Goal: Task Accomplishment & Management: Use online tool/utility

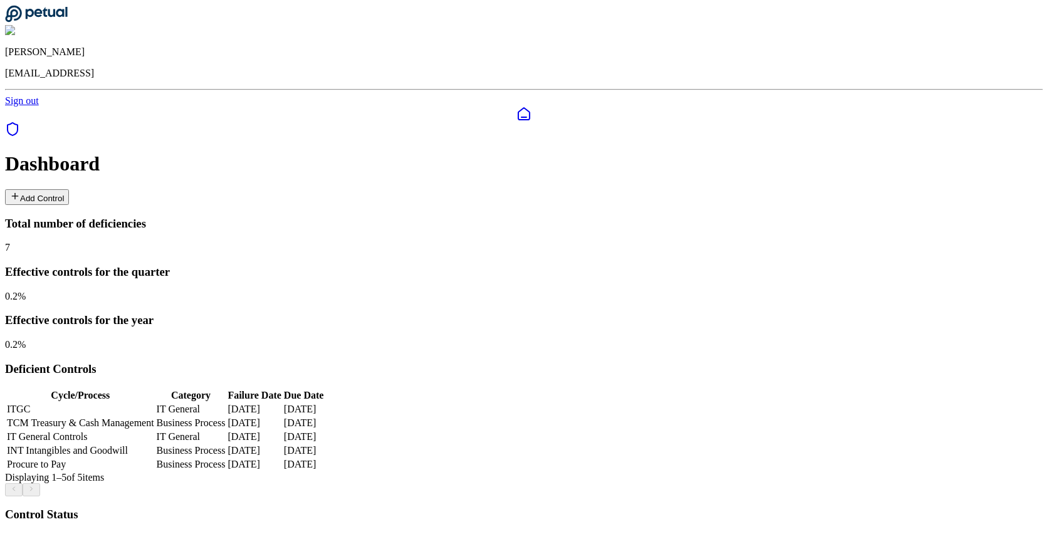
click at [69, 189] on button "Add Control" at bounding box center [37, 197] width 64 height 16
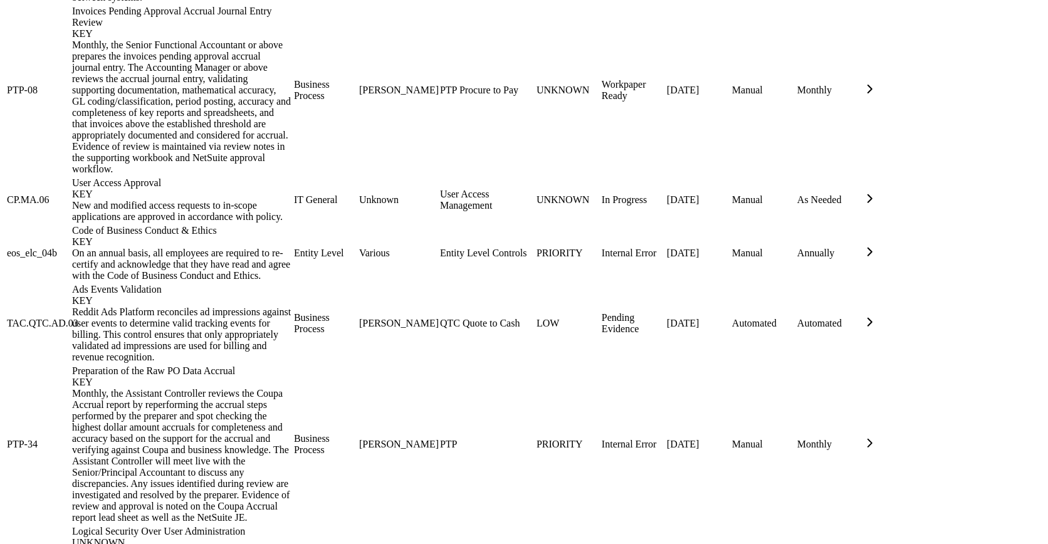
scroll to position [1233, 0]
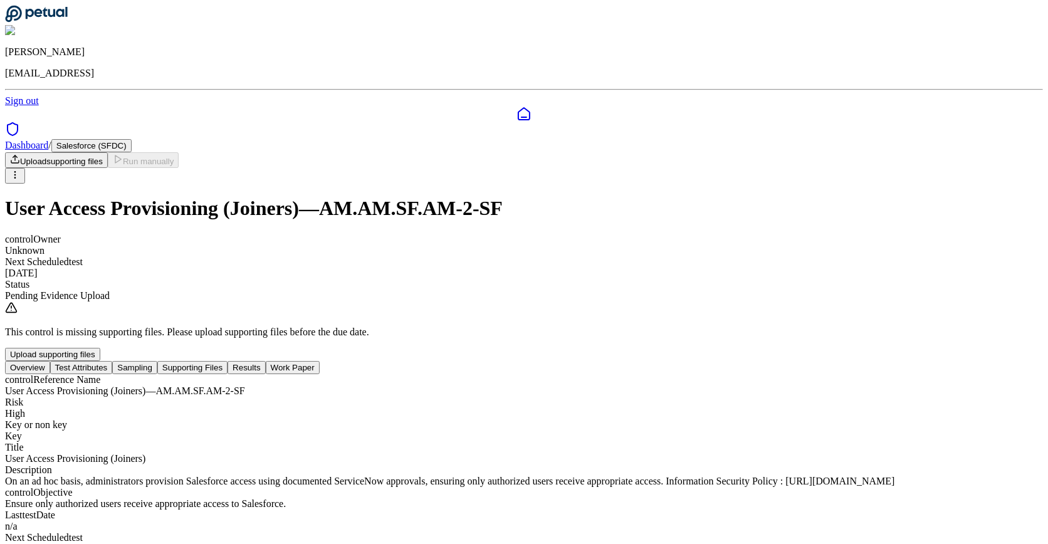
click at [113, 361] on button "Test Attributes" at bounding box center [81, 367] width 63 height 13
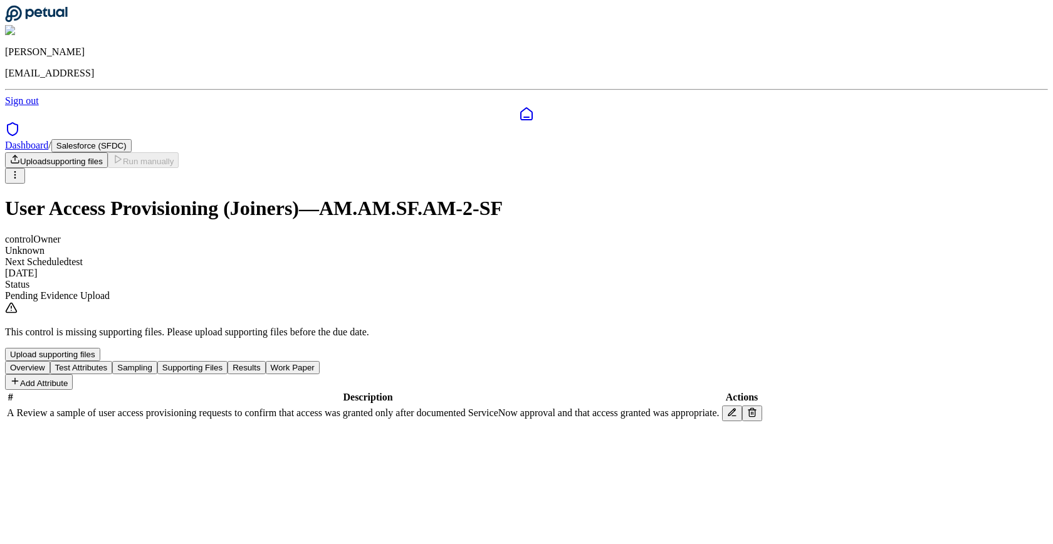
click at [926, 78] on html "Snir Kodesh snir@petual.ai Sign out Dashboard / Salesforce (SFDC) Upload suppor…" at bounding box center [526, 216] width 1053 height 433
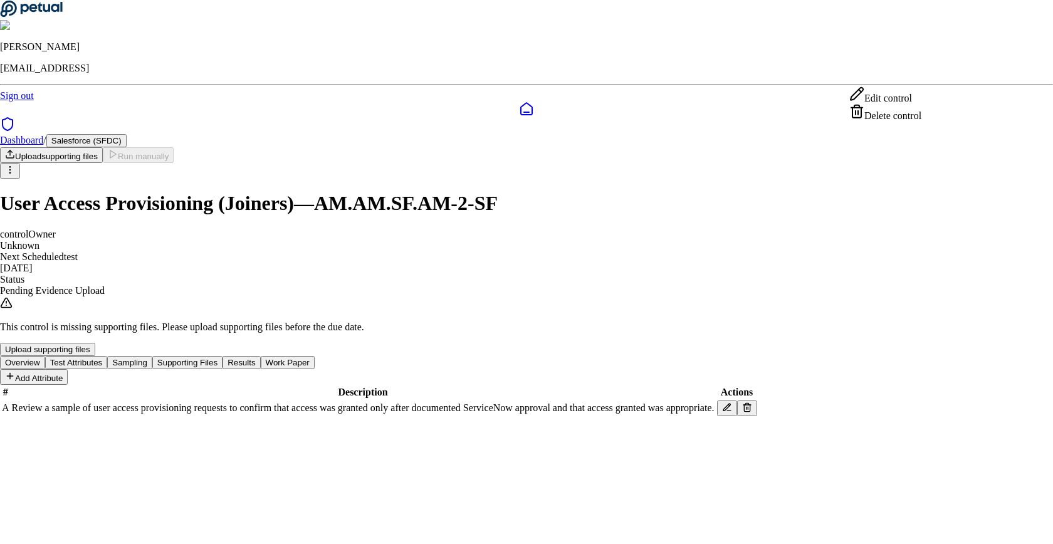
click at [914, 117] on div "Delete control" at bounding box center [885, 113] width 72 height 18
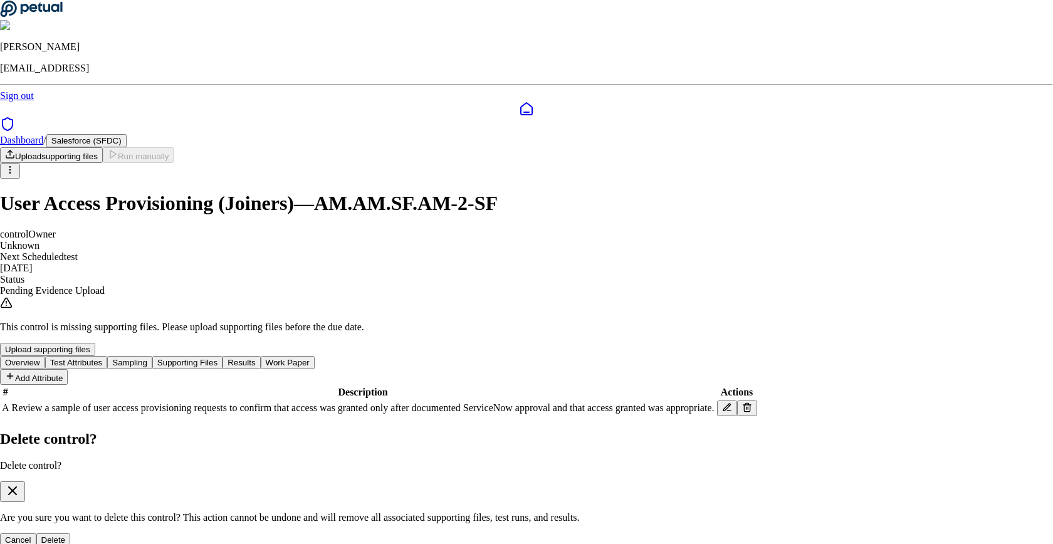
click at [71, 533] on button "Delete" at bounding box center [53, 539] width 34 height 13
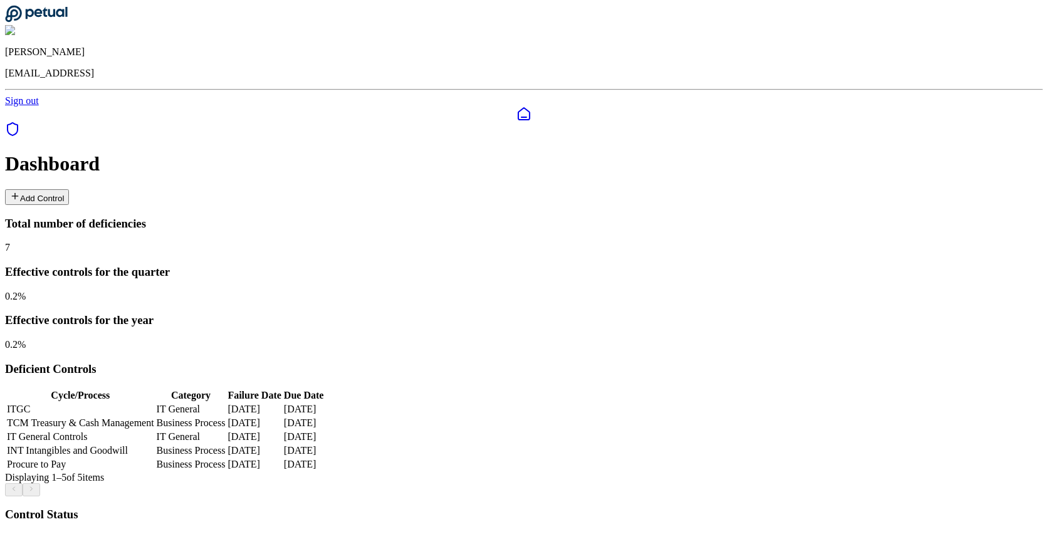
scroll to position [170, 0]
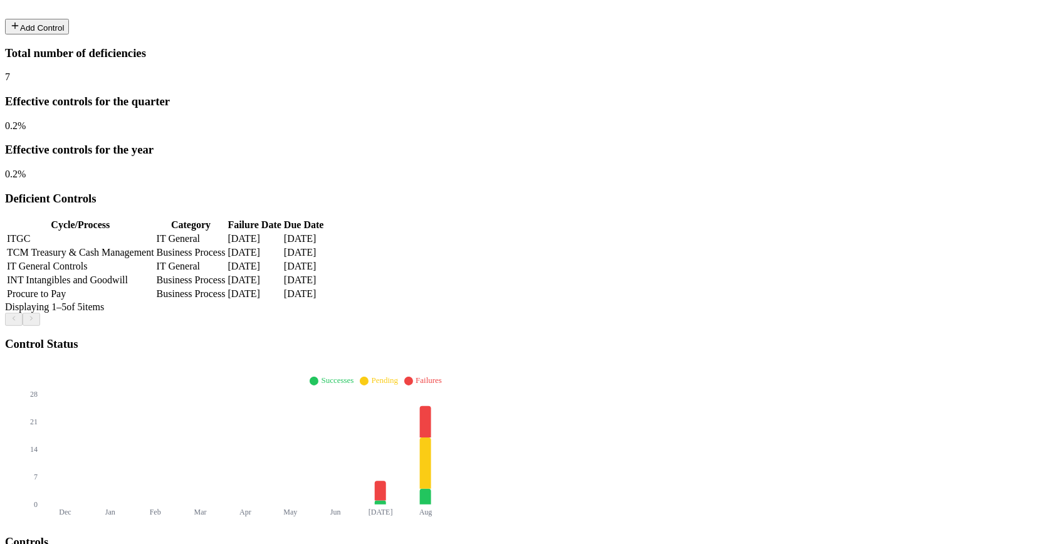
type input "**"
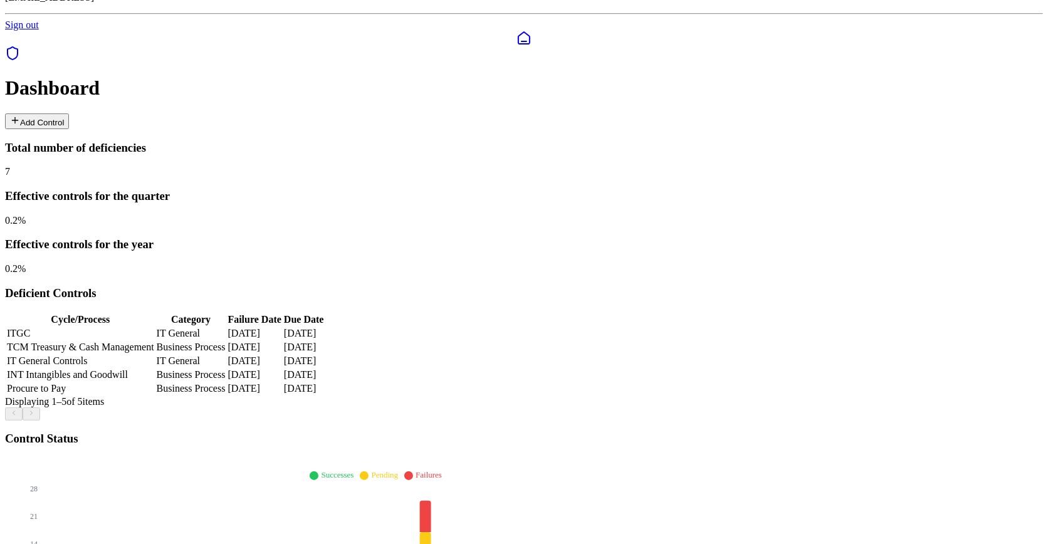
scroll to position [0, 0]
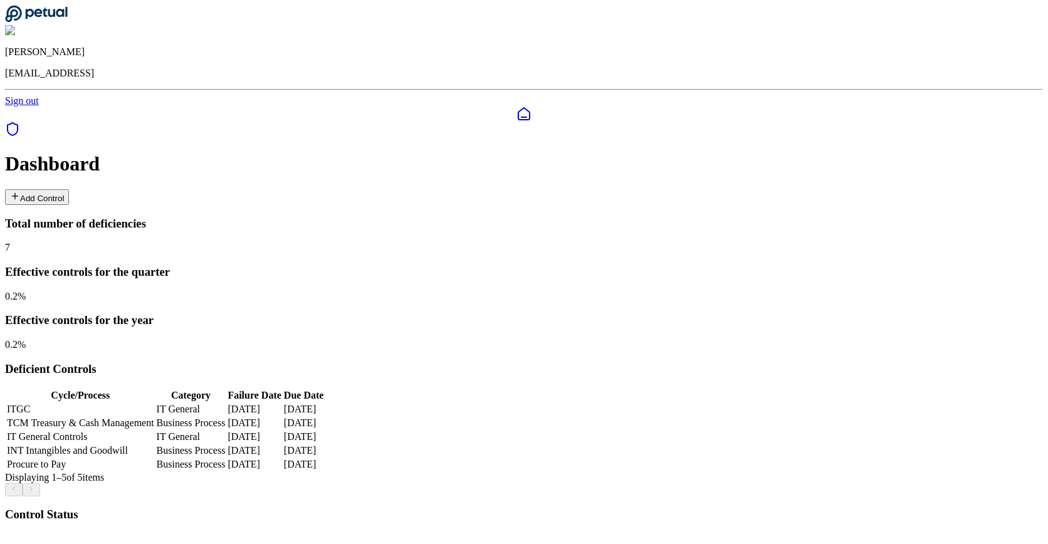
click at [69, 189] on button "Add Control" at bounding box center [37, 197] width 64 height 16
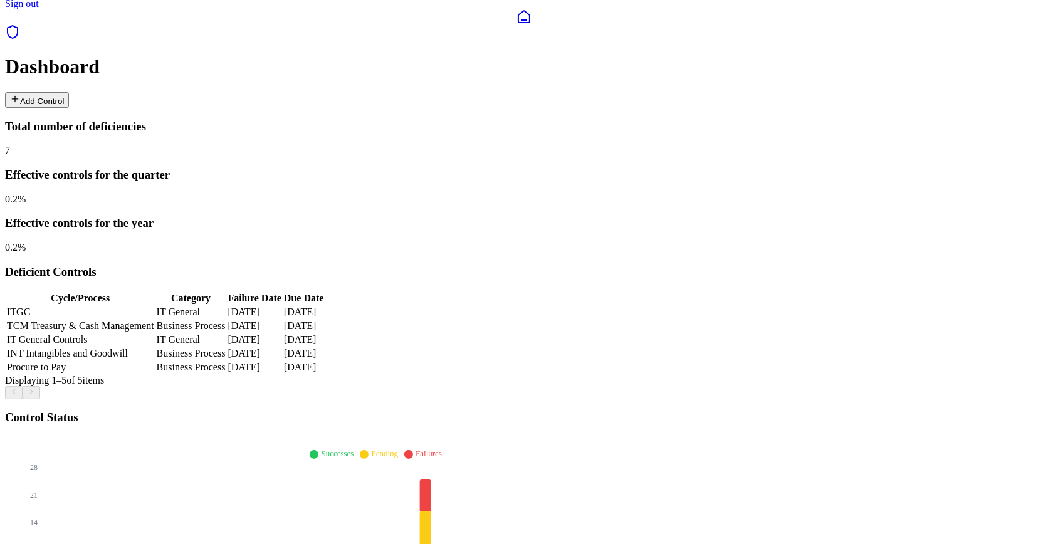
scroll to position [117, 0]
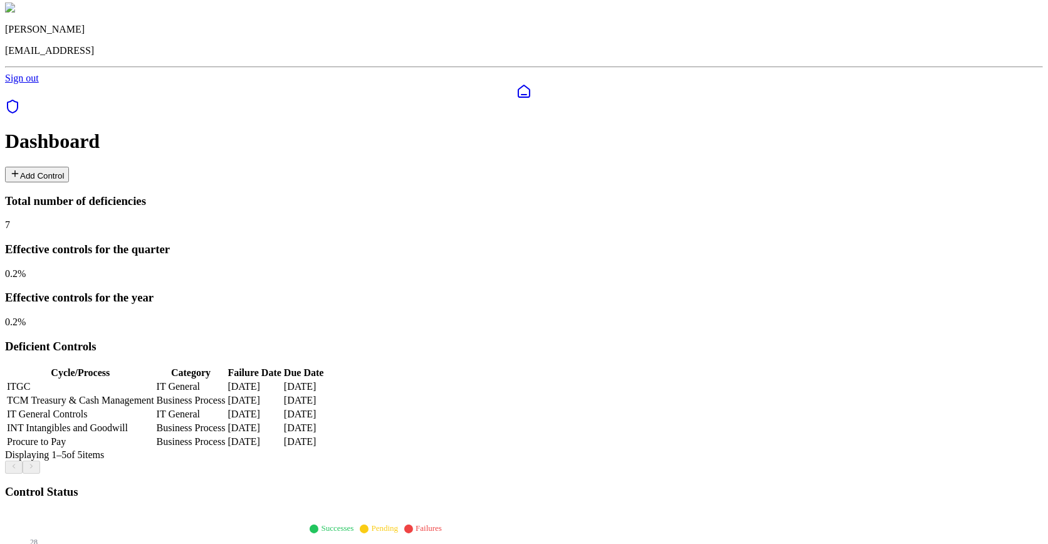
scroll to position [86, 0]
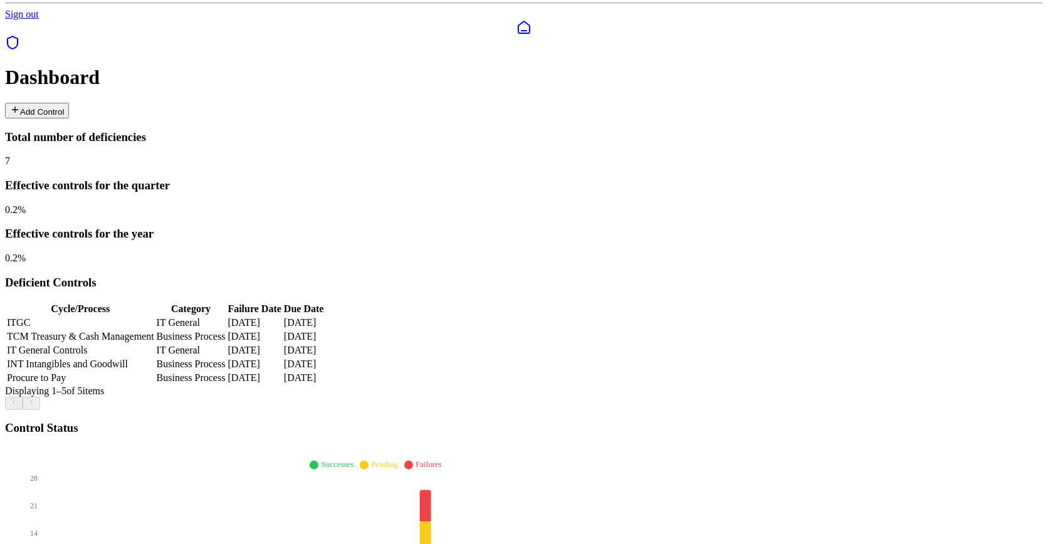
type input "****"
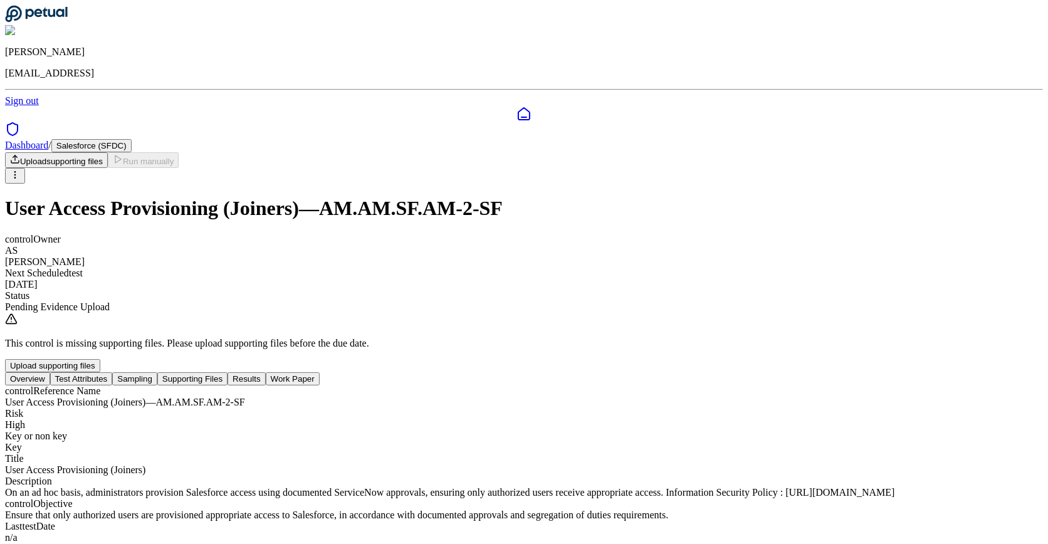
click at [113, 372] on button "Test Attributes" at bounding box center [81, 378] width 63 height 13
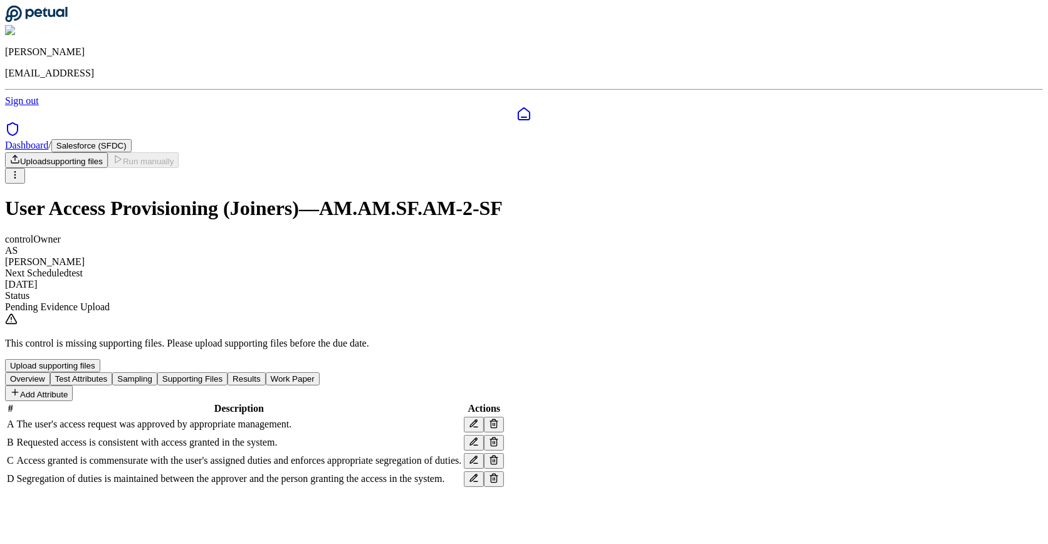
scroll to position [54, 0]
click at [157, 372] on button "Sampling" at bounding box center [134, 378] width 45 height 13
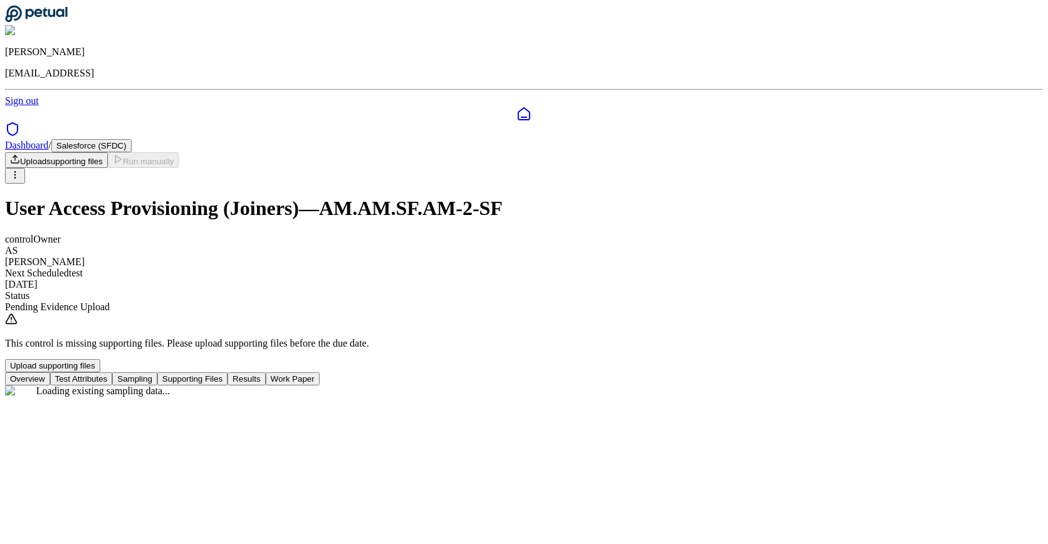
scroll to position [0, 0]
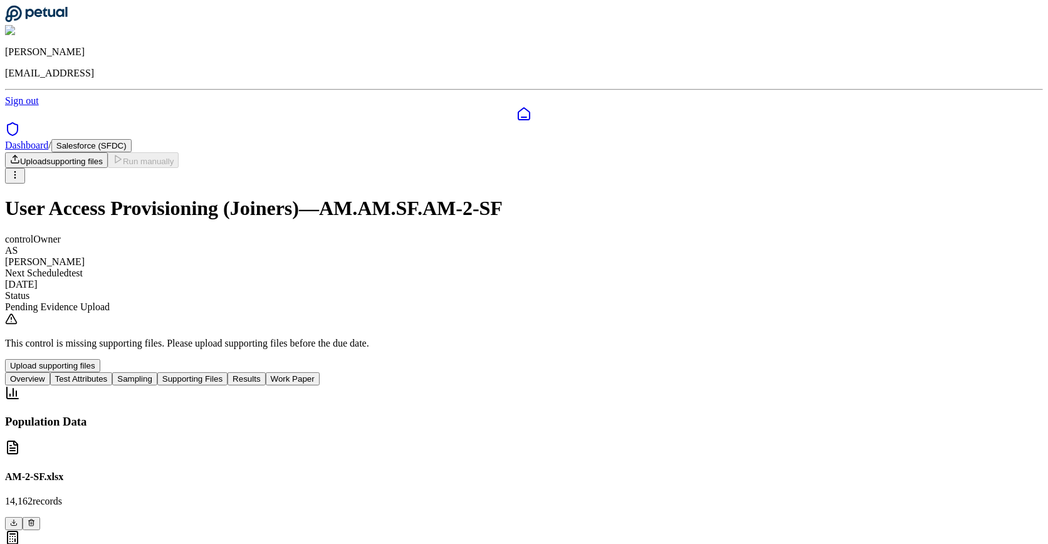
click at [35, 519] on icon at bounding box center [32, 523] width 8 height 8
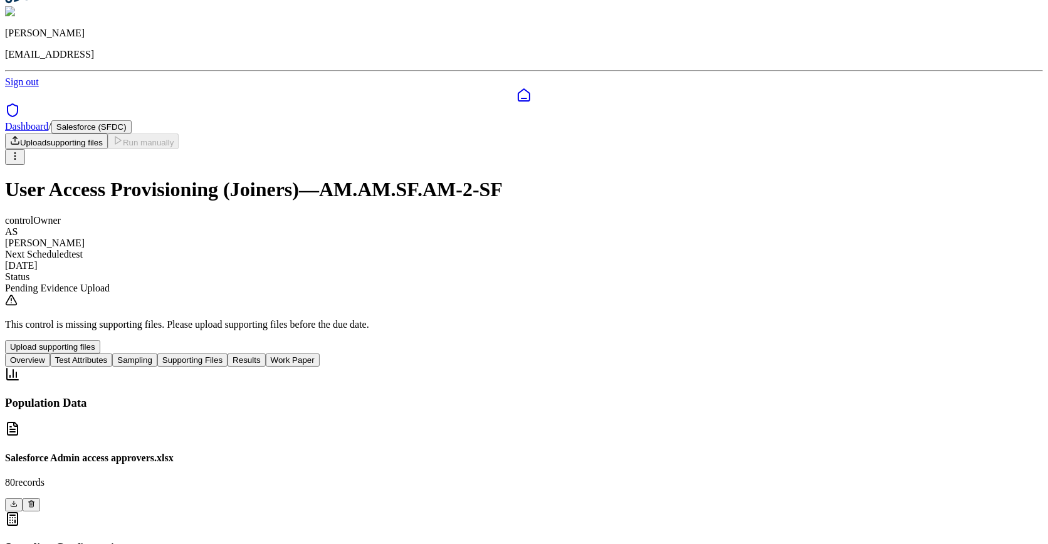
scroll to position [26, 0]
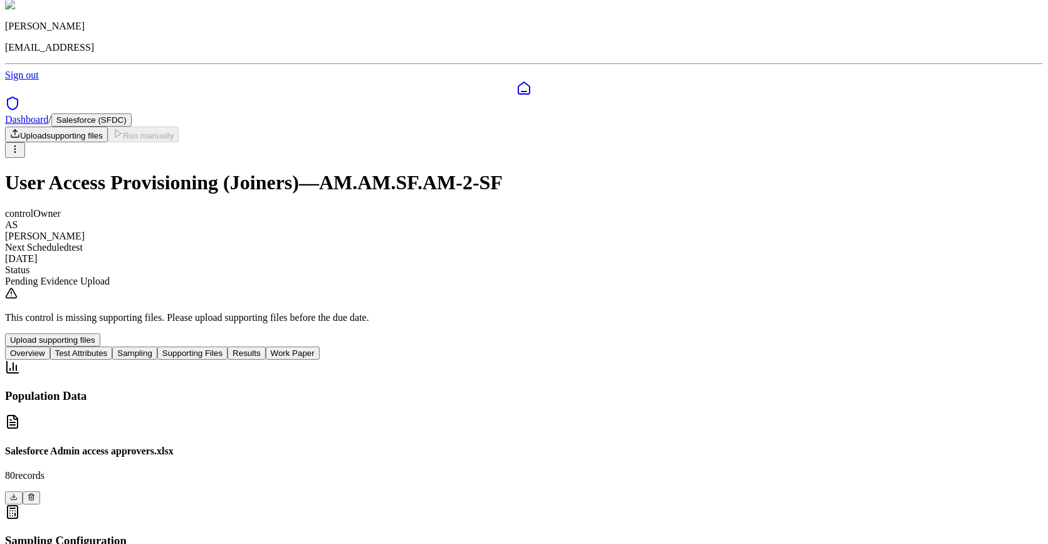
click at [35, 493] on icon at bounding box center [32, 497] width 8 height 8
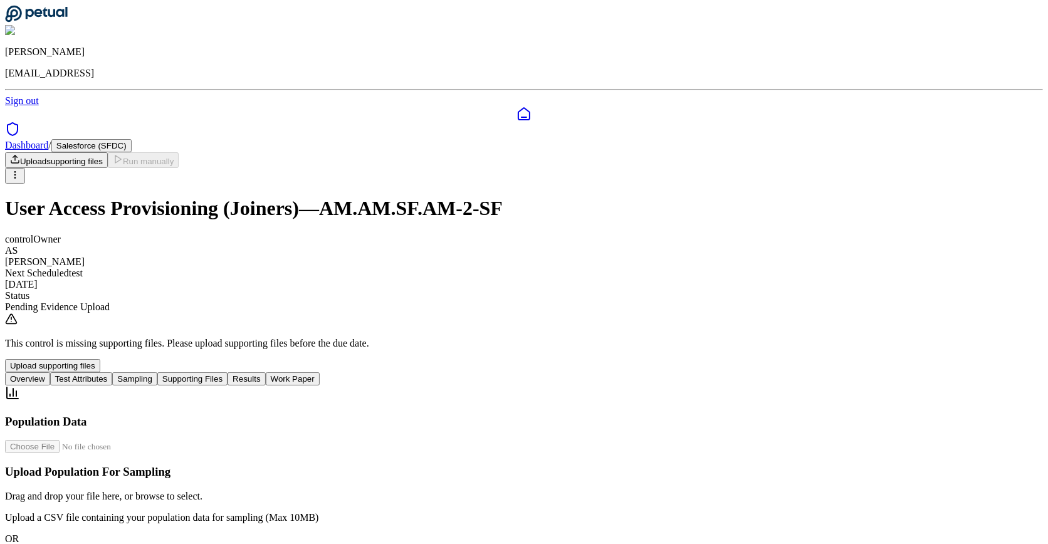
click at [228, 372] on button "Supporting Files" at bounding box center [192, 378] width 70 height 13
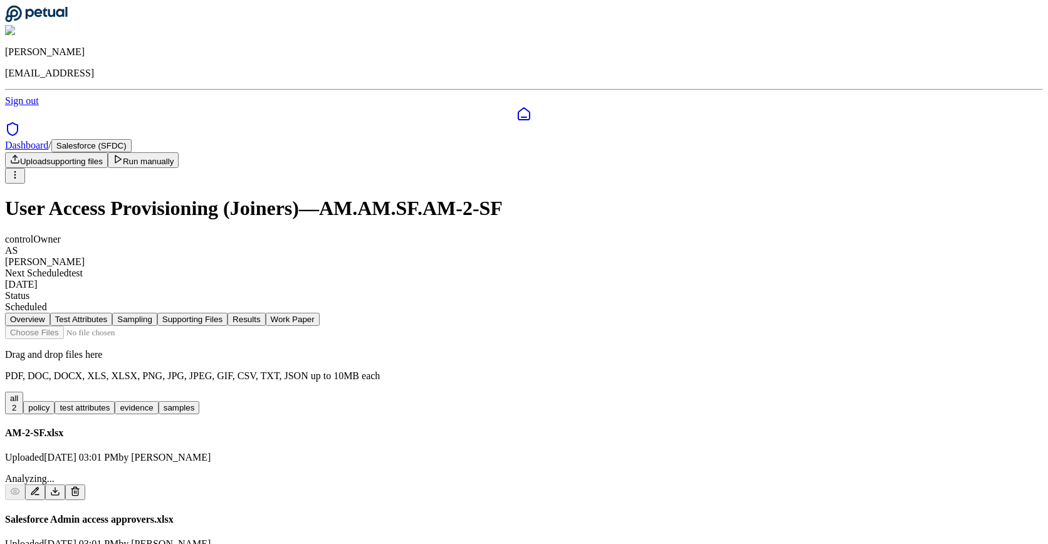
click at [157, 313] on button "Sampling" at bounding box center [134, 319] width 45 height 13
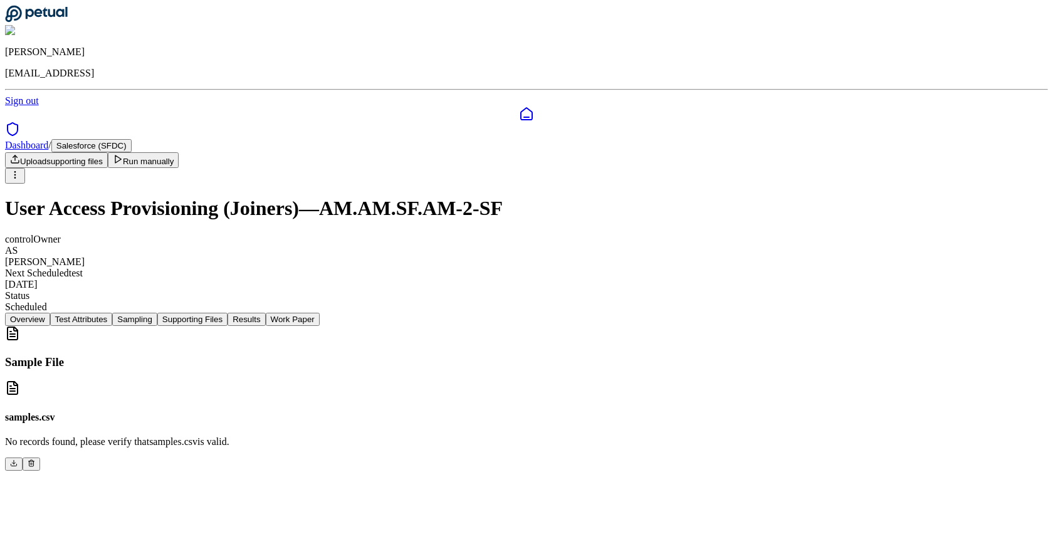
click at [390, 436] on p "No records found, please verify that samples.csv is valid." at bounding box center [526, 441] width 1043 height 11
click at [179, 152] on button "Run manually" at bounding box center [143, 160] width 71 height 16
click at [265, 313] on button "Results" at bounding box center [247, 319] width 38 height 13
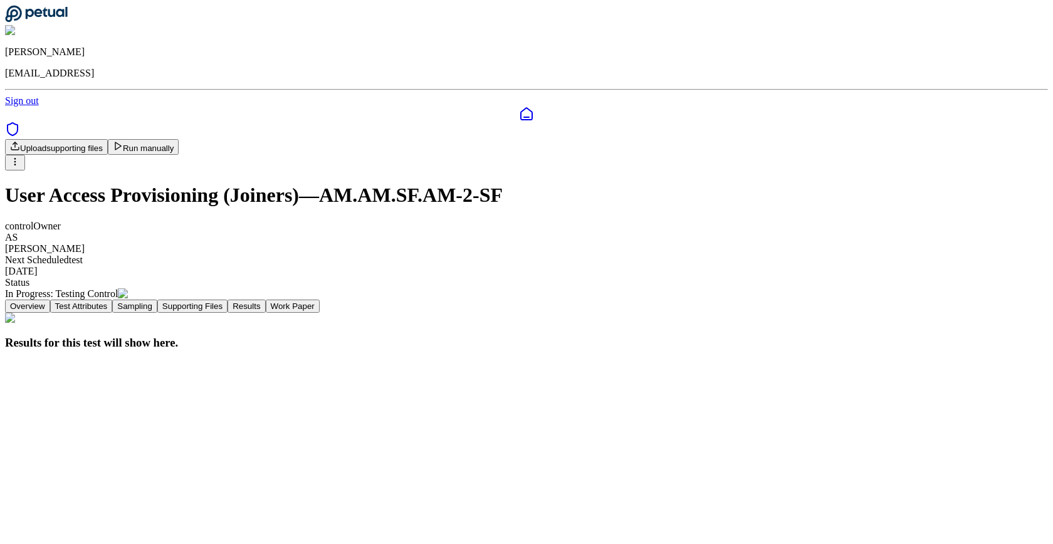
click at [543, 221] on div "control Owner AS [PERSON_NAME] Next Scheduled test [DATE] Status In Progress : …" at bounding box center [526, 260] width 1043 height 79
click at [113, 300] on button "Test Attributes" at bounding box center [81, 306] width 63 height 13
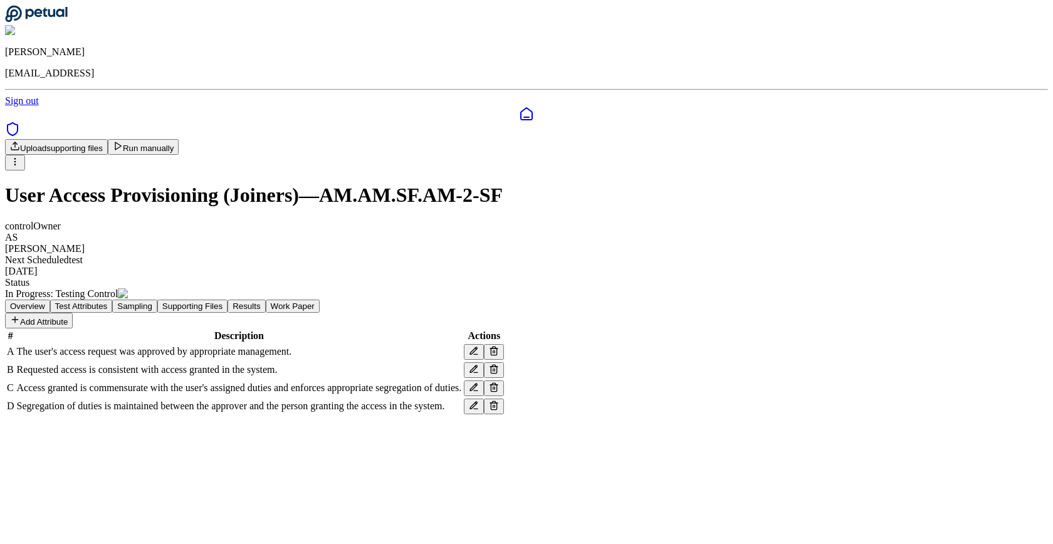
click at [157, 300] on button "Sampling" at bounding box center [134, 306] width 45 height 13
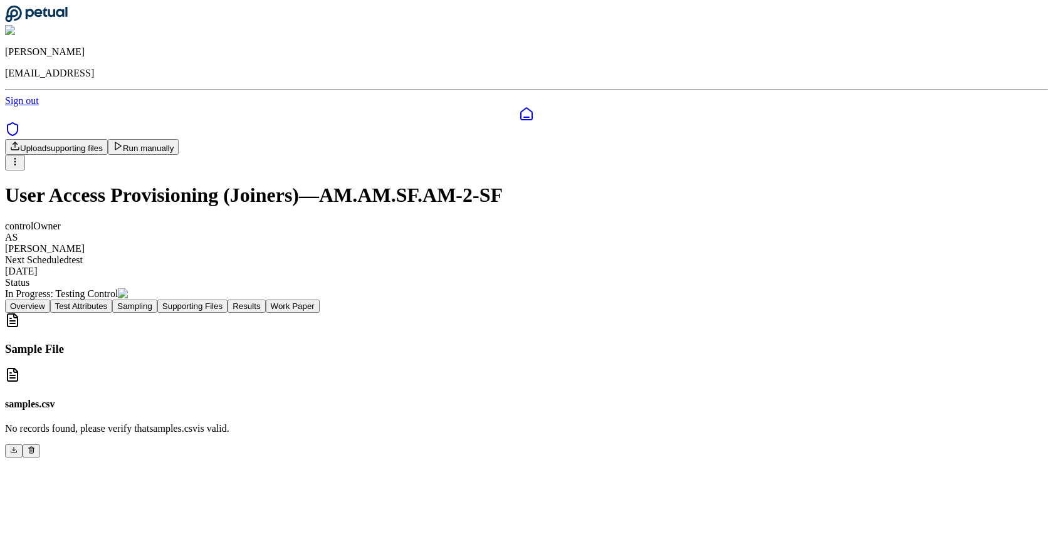
click at [113, 300] on button "Test Attributes" at bounding box center [81, 306] width 63 height 13
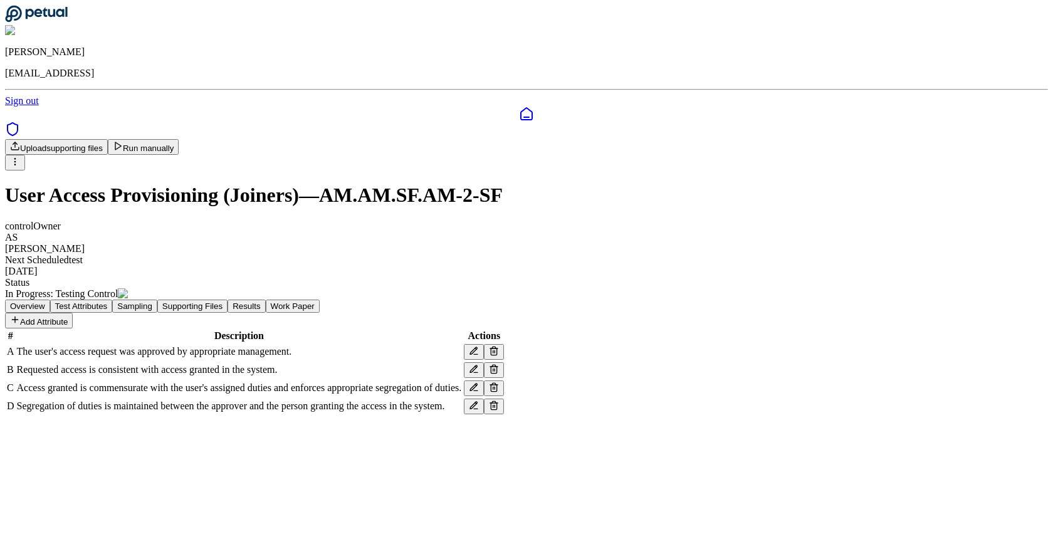
click at [157, 300] on button "Sampling" at bounding box center [134, 306] width 45 height 13
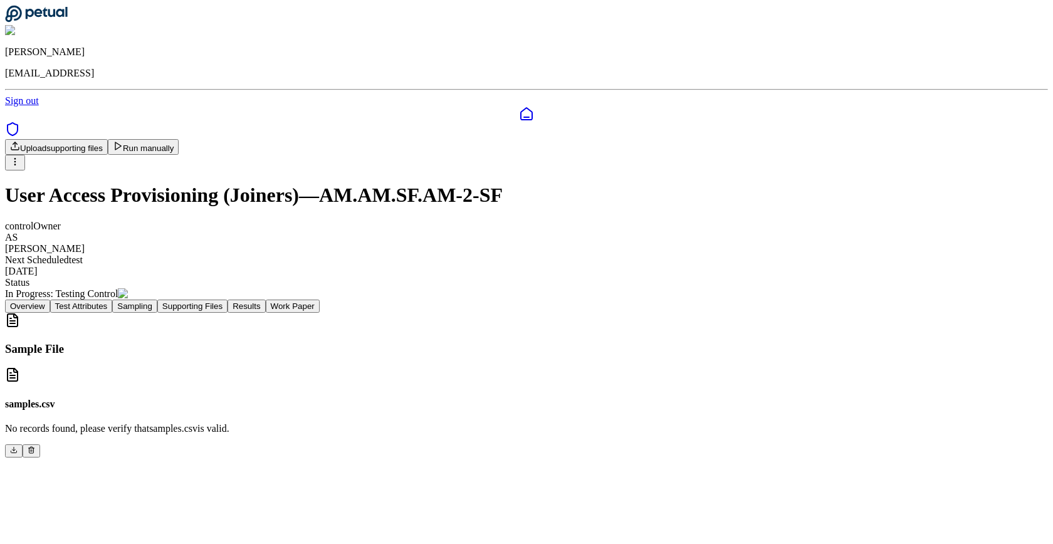
click at [482, 184] on h1 "User Access Provisioning (Joiners) — AM.AM.SF.AM-2-SF" at bounding box center [526, 195] width 1043 height 23
click at [483, 184] on h1 "User Access Provisioning (Joiners) — AM.AM.SF.AM-2-SF" at bounding box center [526, 195] width 1043 height 23
click at [485, 184] on h1 "User Access Provisioning (Joiners) — AM.AM.SF.AM-2-SF" at bounding box center [526, 195] width 1043 height 23
click at [511, 184] on h1 "User Access Provisioning (Joiners) — AM.AM.SF.AM-2-SF" at bounding box center [526, 195] width 1043 height 23
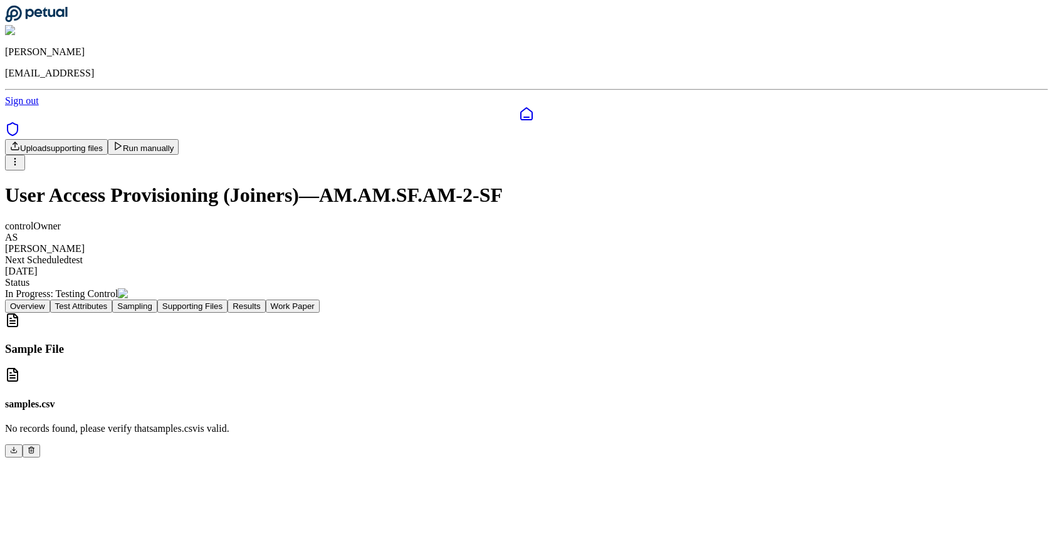
click at [515, 184] on h1 "User Access Provisioning (Joiners) — AM.AM.SF.AM-2-SF" at bounding box center [526, 195] width 1043 height 23
click at [265, 300] on button "Results" at bounding box center [247, 306] width 38 height 13
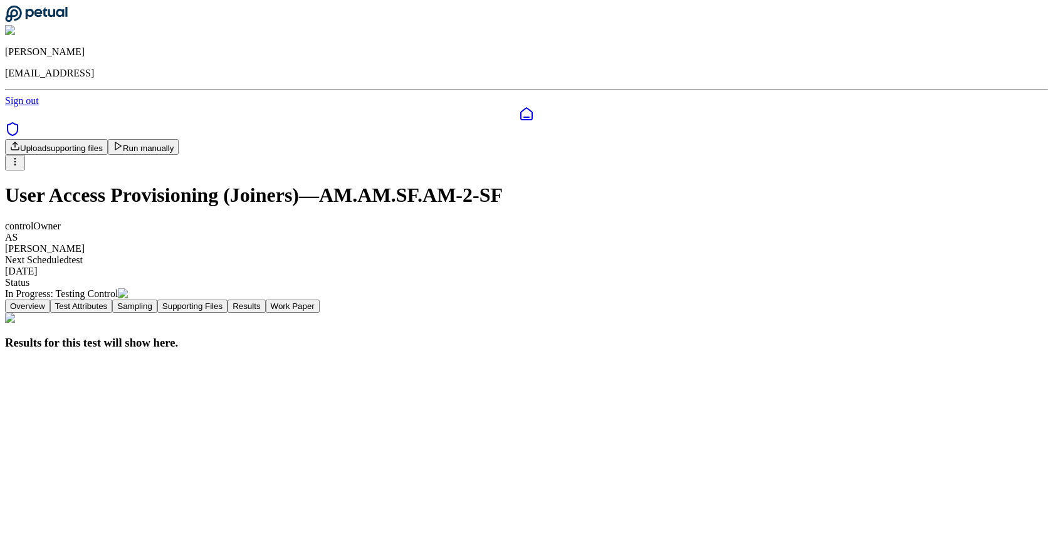
click at [157, 300] on button "Sampling" at bounding box center [134, 306] width 45 height 13
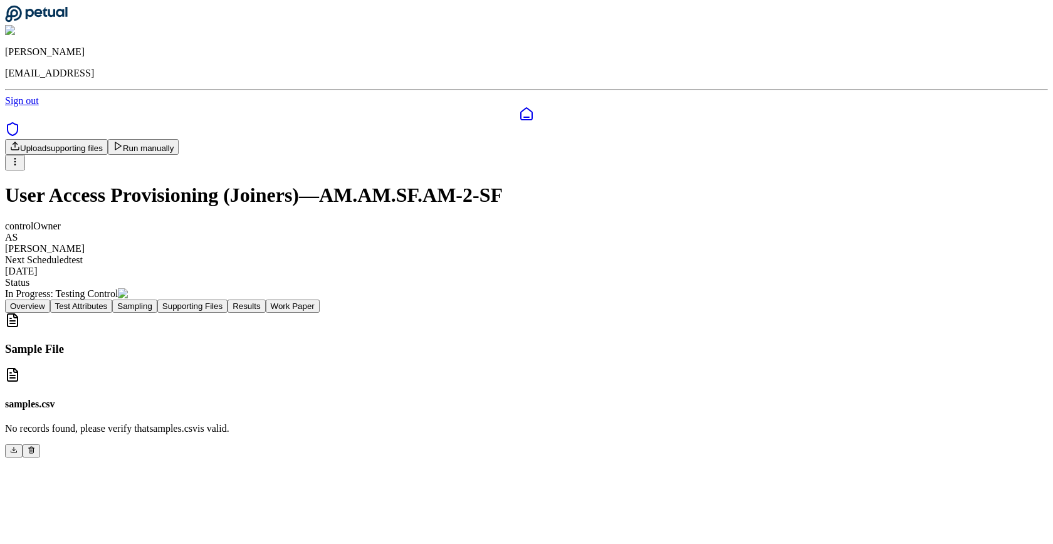
click at [471, 288] on div "In Progress : Testing Control" at bounding box center [526, 293] width 1043 height 11
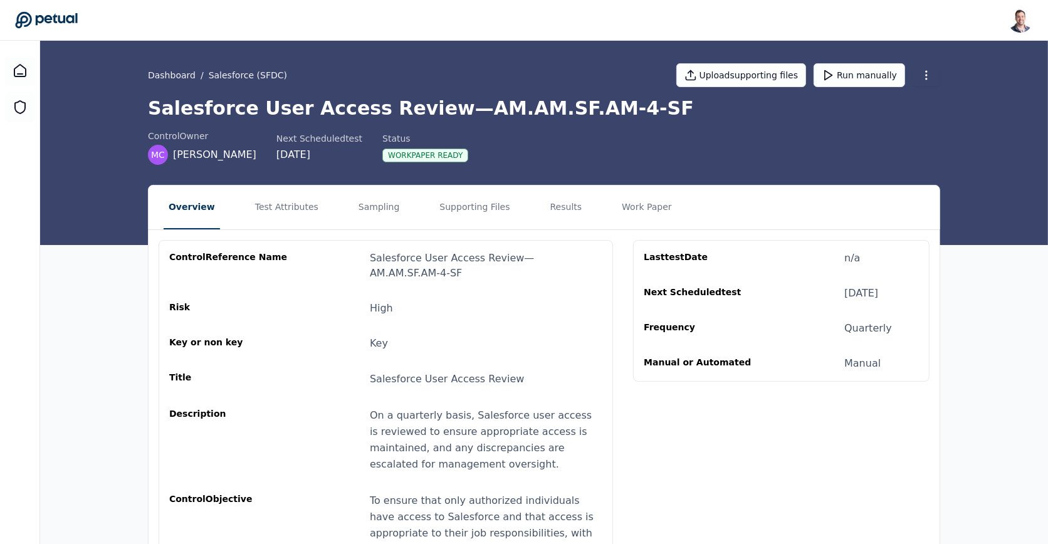
click at [400, 110] on h1 "Salesforce User Access Review — AM.AM.SF.AM-4-SF" at bounding box center [544, 108] width 792 height 23
click at [400, 112] on h1 "Salesforce User Access Review — AM.AM.SF.AM-4-SF" at bounding box center [544, 108] width 792 height 23
click at [545, 202] on button "Results" at bounding box center [566, 208] width 42 height 44
